Goal: Obtain resource: Download file/media

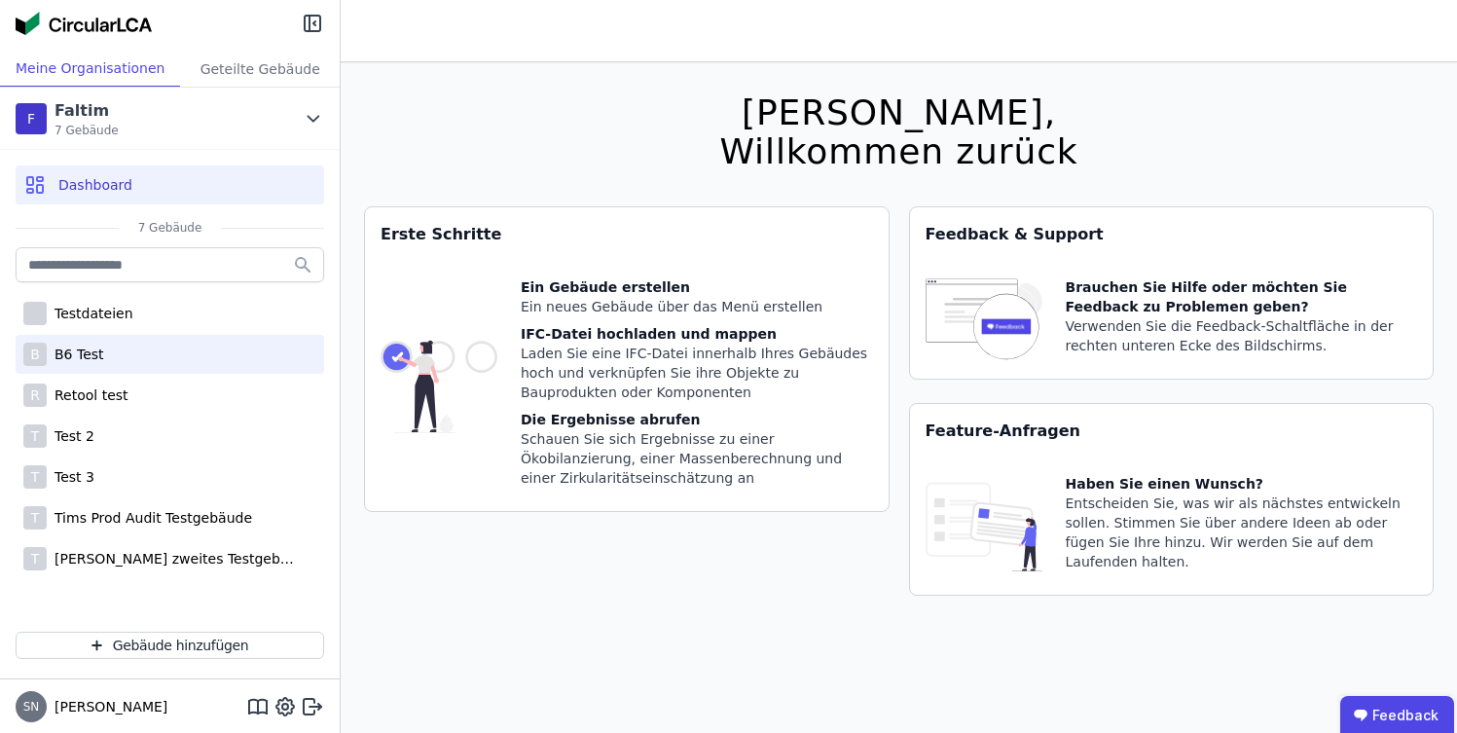
click at [124, 346] on div "B B6 Test" at bounding box center [170, 354] width 309 height 39
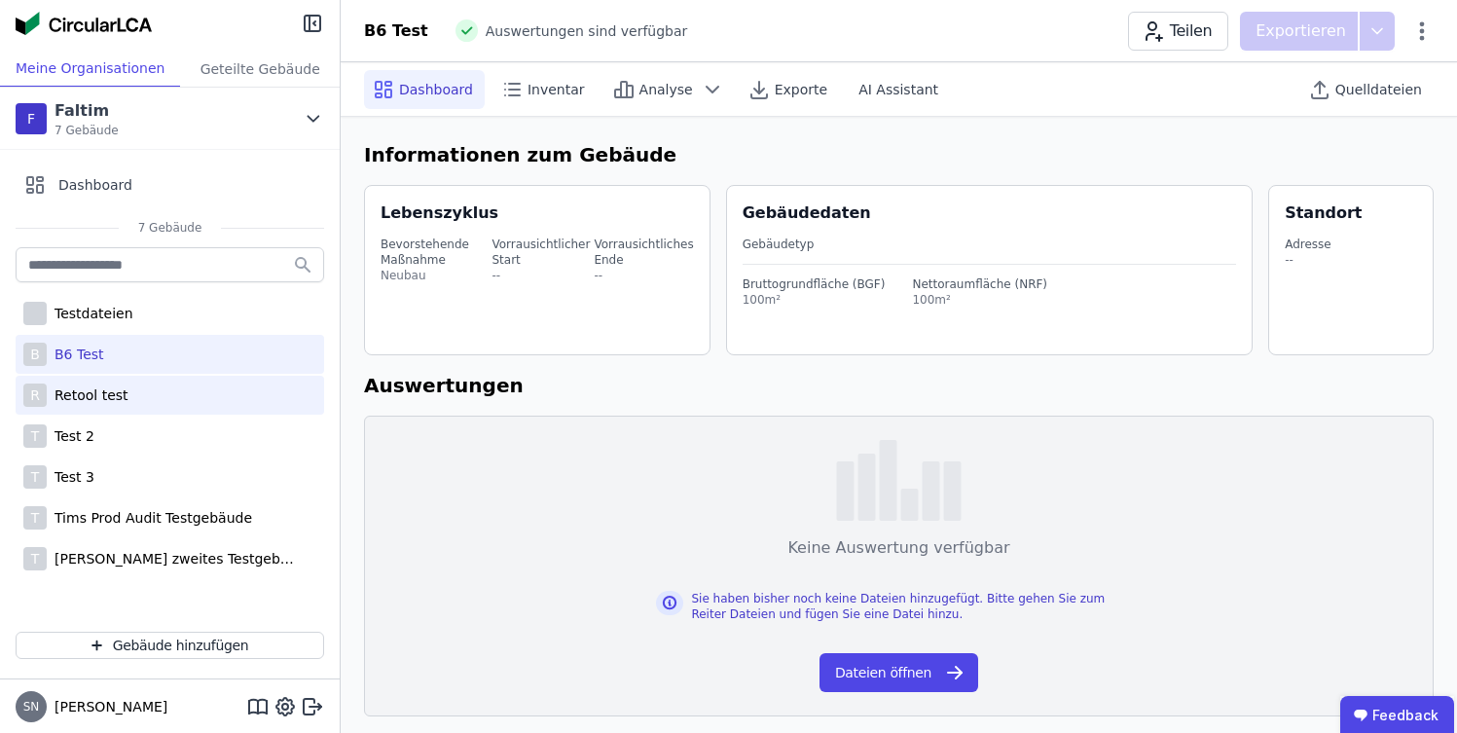
click at [119, 393] on div "Retool test" at bounding box center [88, 394] width 82 height 19
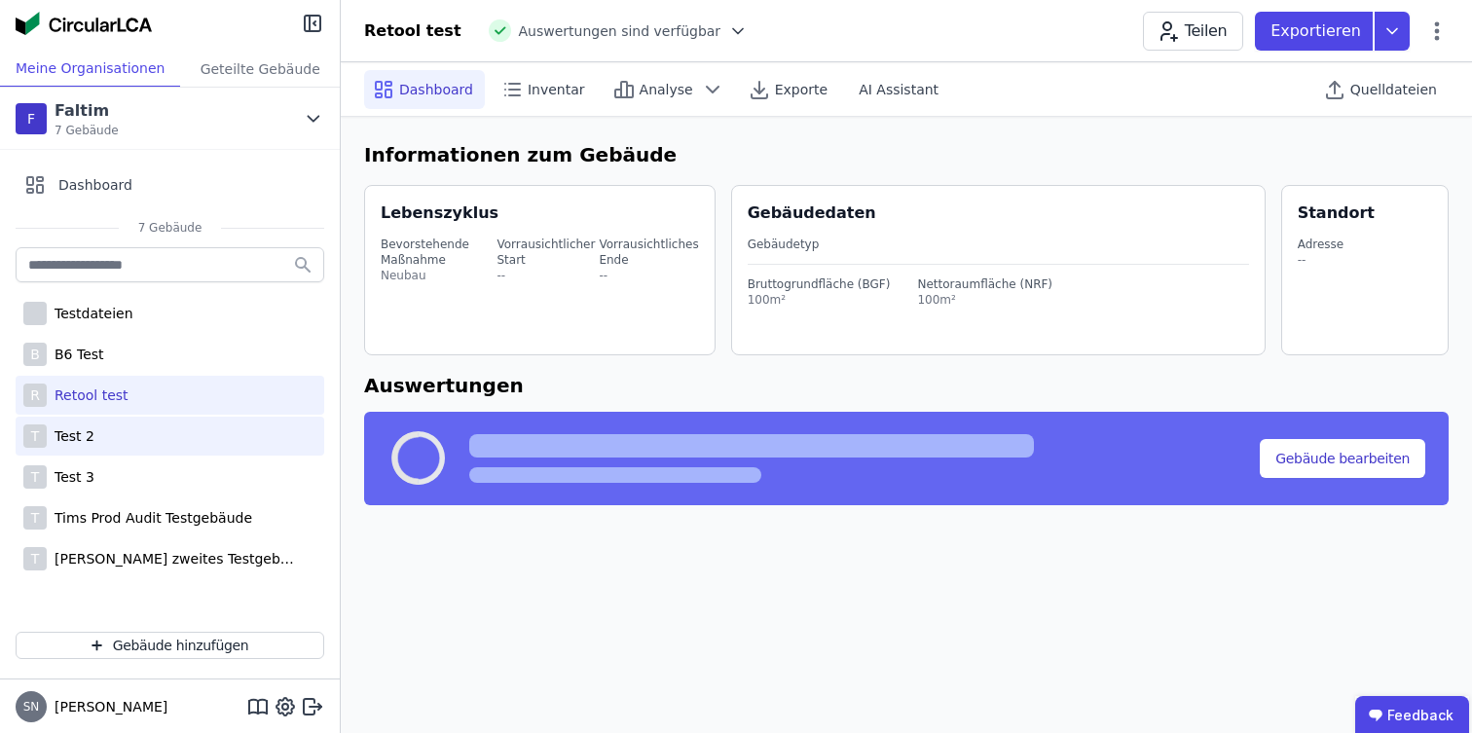
select select "*"
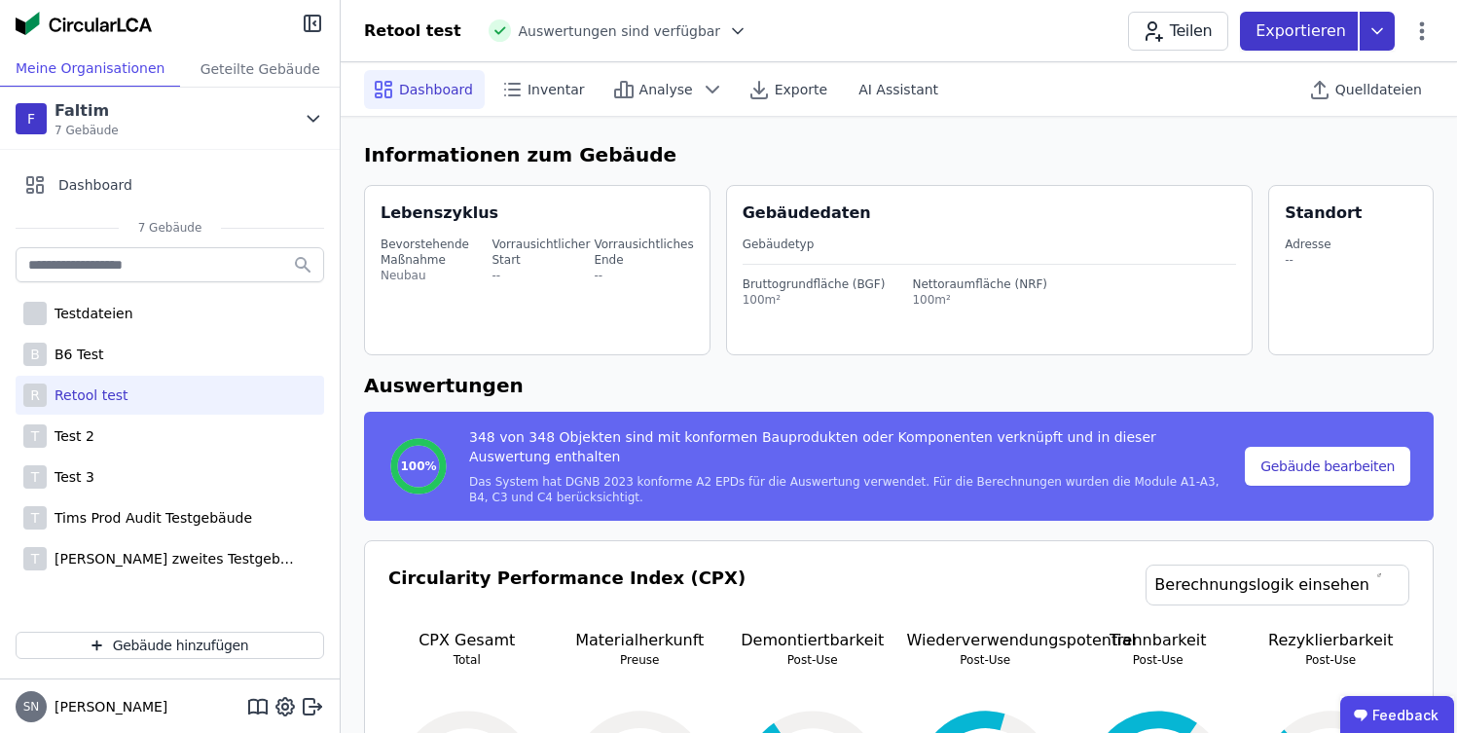
click at [1320, 22] on p "Exportieren" at bounding box center [1303, 30] width 94 height 23
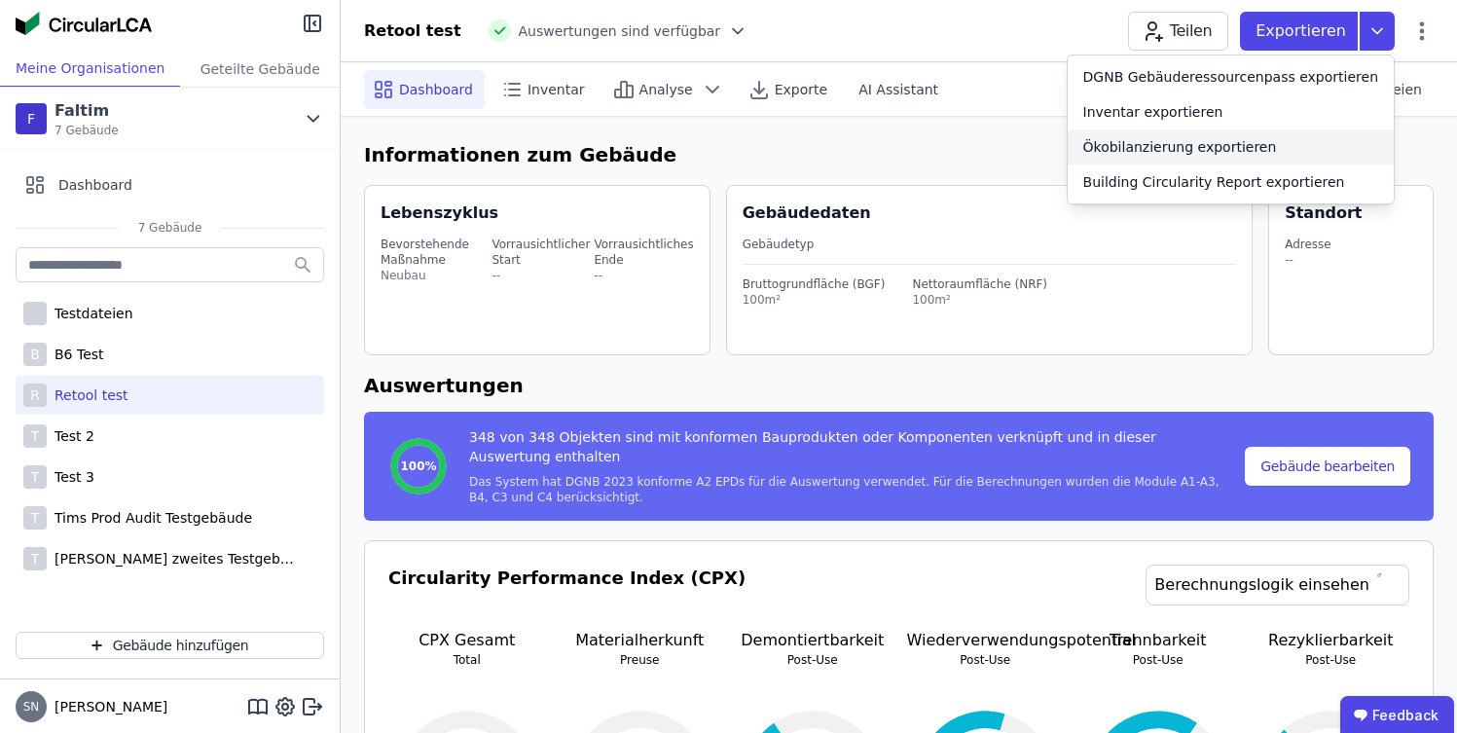
click at [1255, 151] on div "Ökobilanzierung exportieren" at bounding box center [1180, 146] width 194 height 19
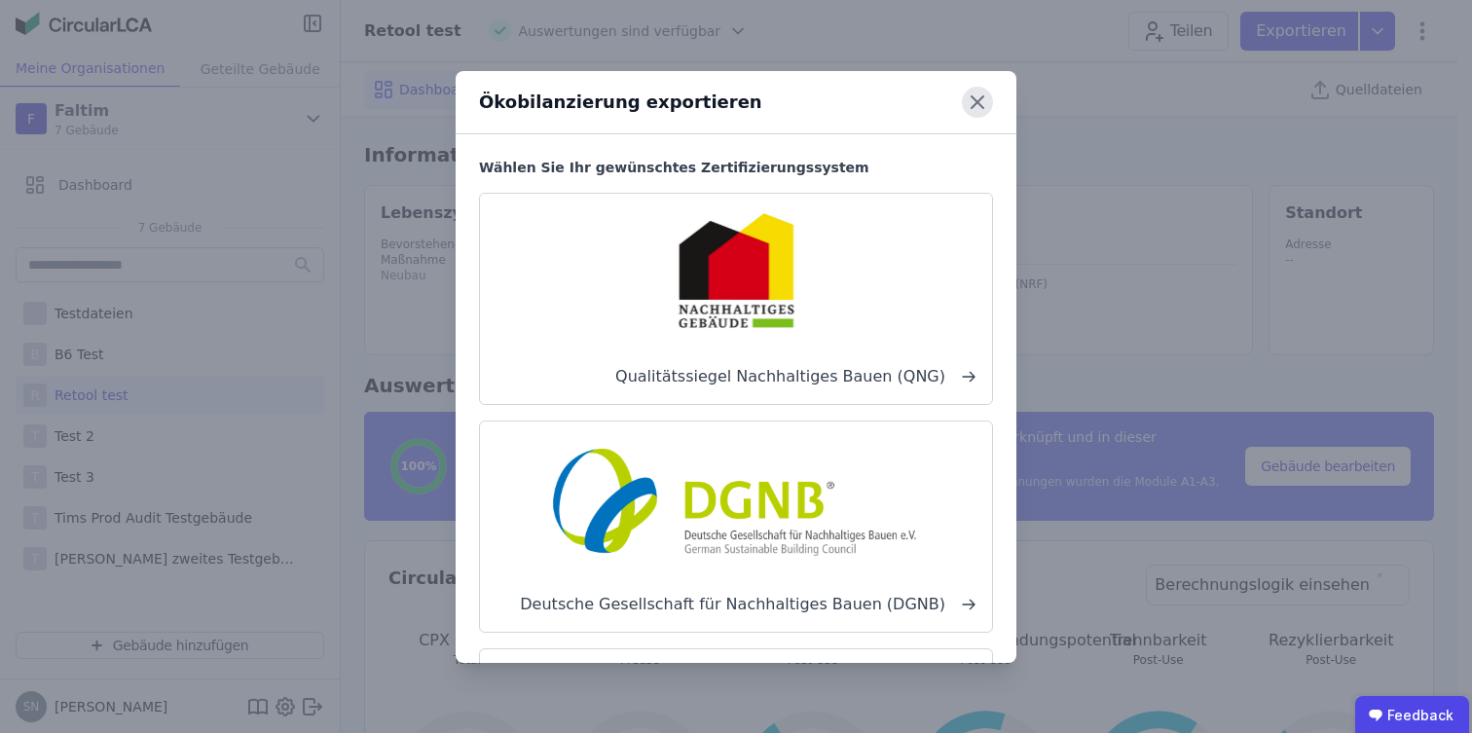
click at [968, 101] on icon at bounding box center [977, 102] width 31 height 31
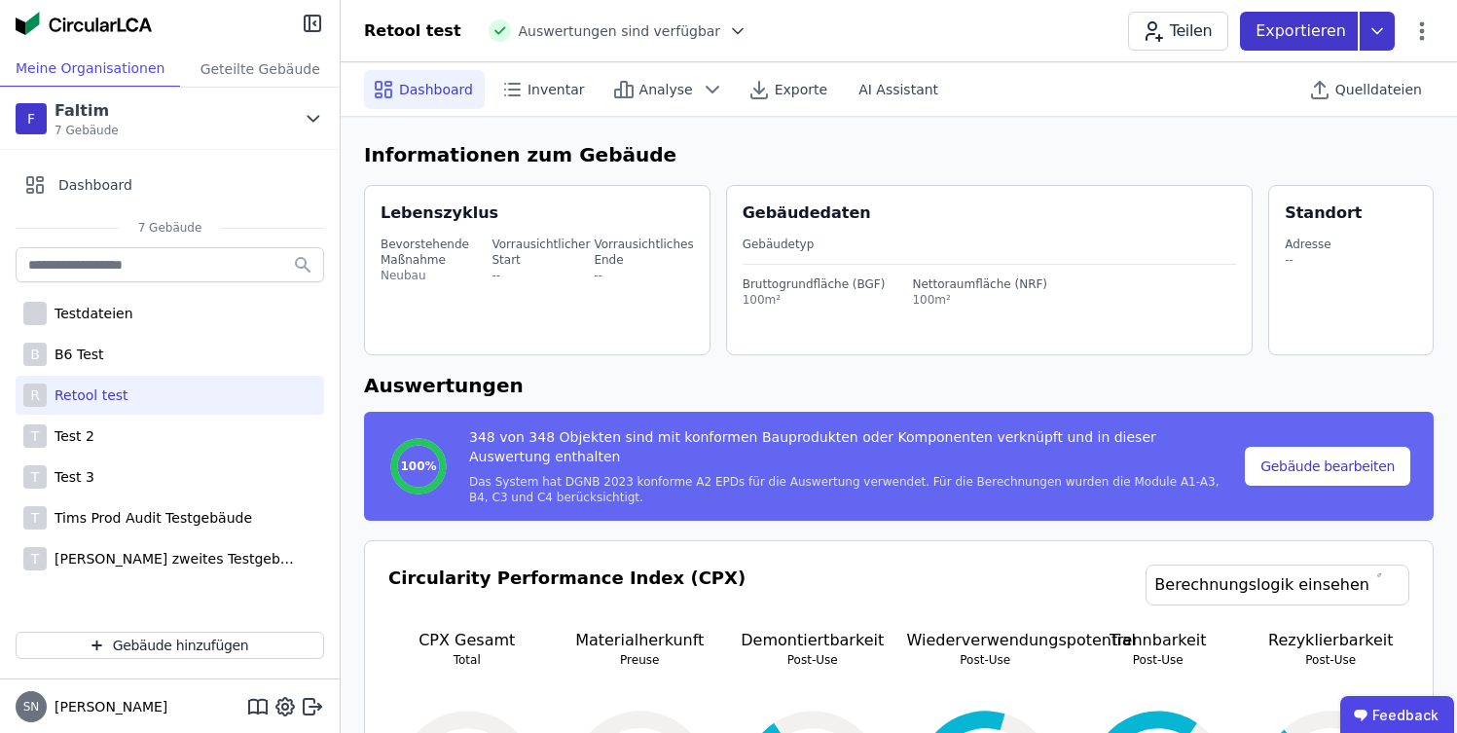
click at [1350, 27] on div "Exportieren" at bounding box center [1299, 31] width 118 height 39
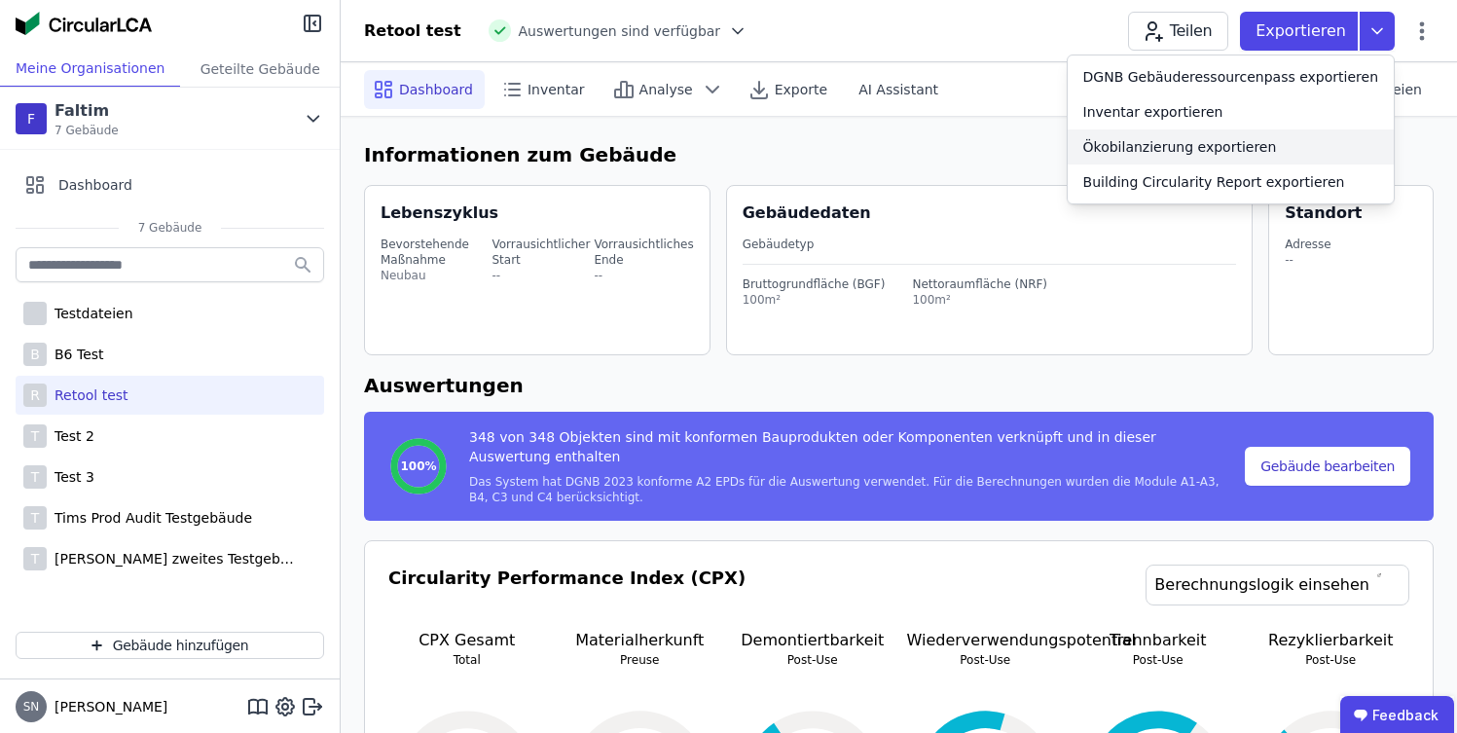
click at [1209, 137] on div "Ökobilanzierung exportieren" at bounding box center [1180, 146] width 194 height 19
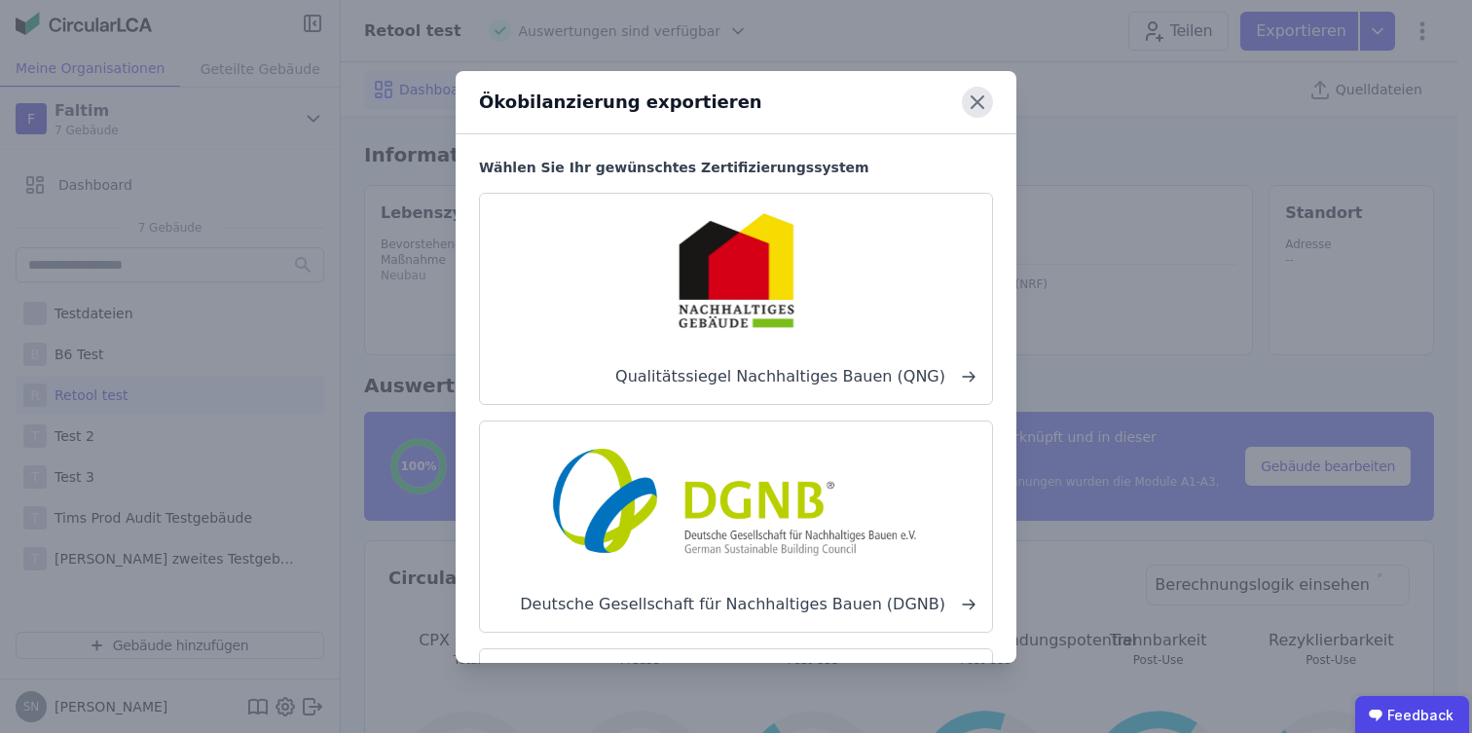
click at [973, 96] on icon at bounding box center [978, 102] width 12 height 12
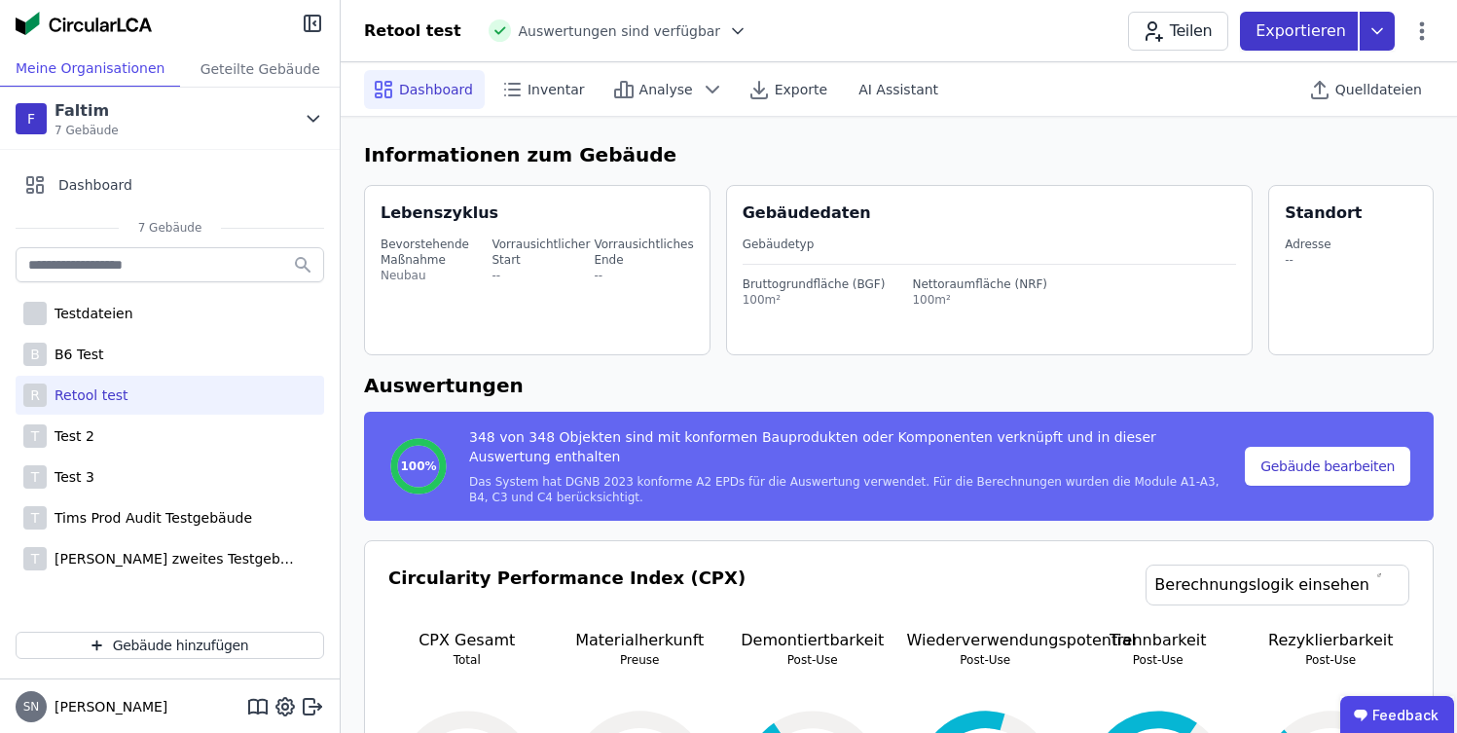
click at [1314, 25] on p "Exportieren" at bounding box center [1303, 30] width 94 height 23
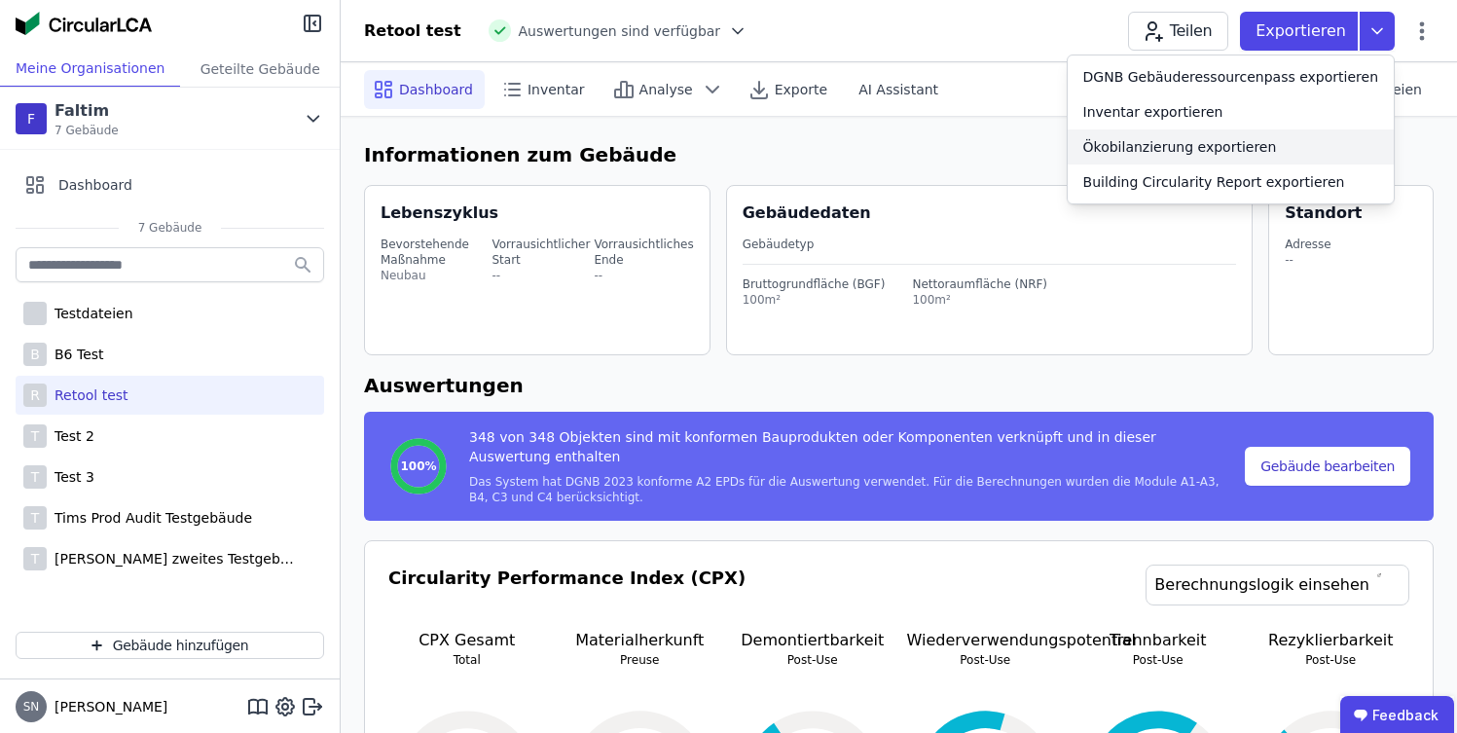
click at [1233, 150] on div "Ökobilanzierung exportieren" at bounding box center [1180, 146] width 194 height 19
